Goal: Information Seeking & Learning: Find specific fact

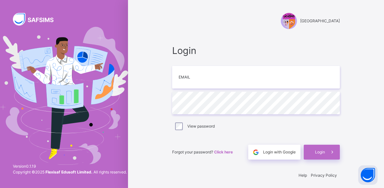
scroll to position [3, 0]
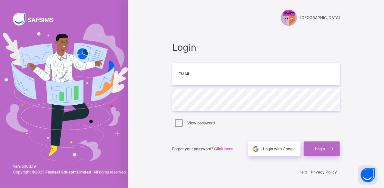
click at [258, 94] on div "Login Email Password View password Forgot your password? Click here Login with …" at bounding box center [256, 98] width 168 height 116
type input "**********"
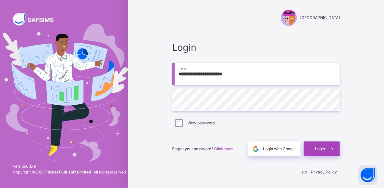
click at [325, 150] on span "Login" at bounding box center [320, 149] width 10 height 6
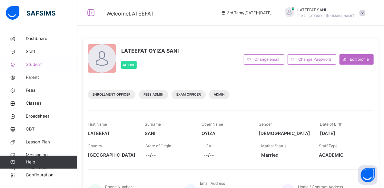
click at [42, 61] on span "Student" at bounding box center [52, 64] width 52 height 6
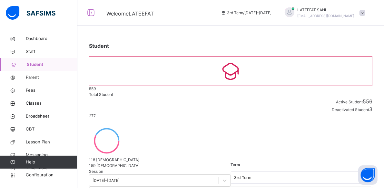
type input "*"
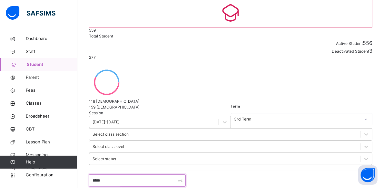
scroll to position [63, 0]
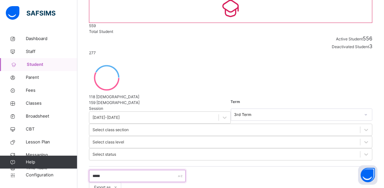
type input "*****"
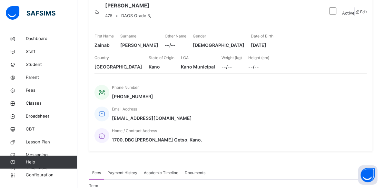
scroll to position [2, 0]
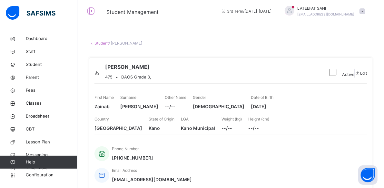
drag, startPoint x: 128, startPoint y: 65, endPoint x: 181, endPoint y: 66, distance: 53.2
click at [181, 66] on div "[PERSON_NAME] 475 • [DEMOGRAPHIC_DATA] Grade 3," at bounding box center [208, 73] width 229 height 20
copy span "[PERSON_NAME]"
